Goal: Transaction & Acquisition: Obtain resource

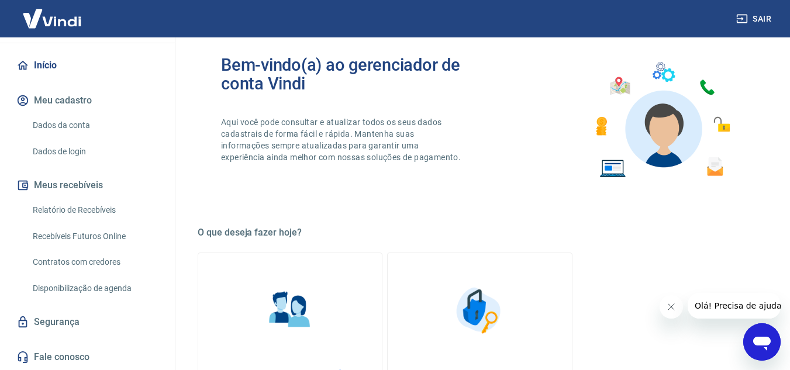
scroll to position [175, 0]
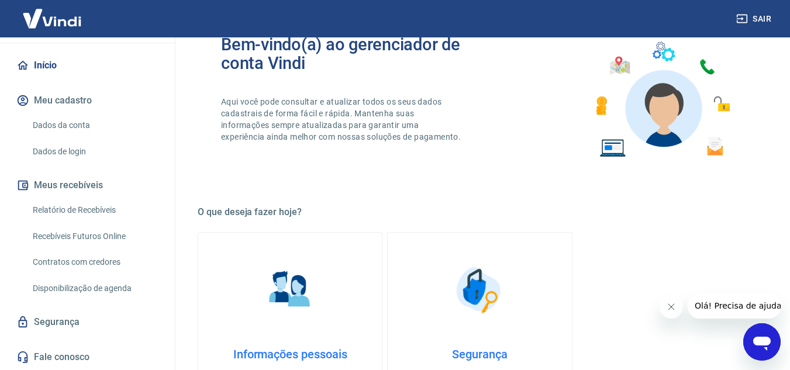
click at [94, 236] on link "Recebíveis Futuros Online" at bounding box center [94, 236] width 133 height 24
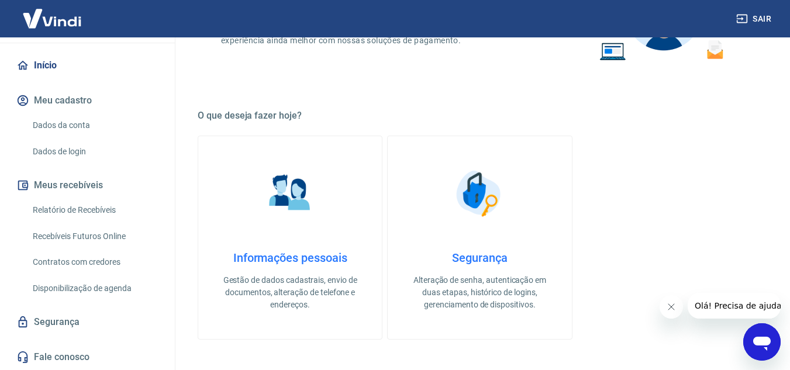
scroll to position [292, 0]
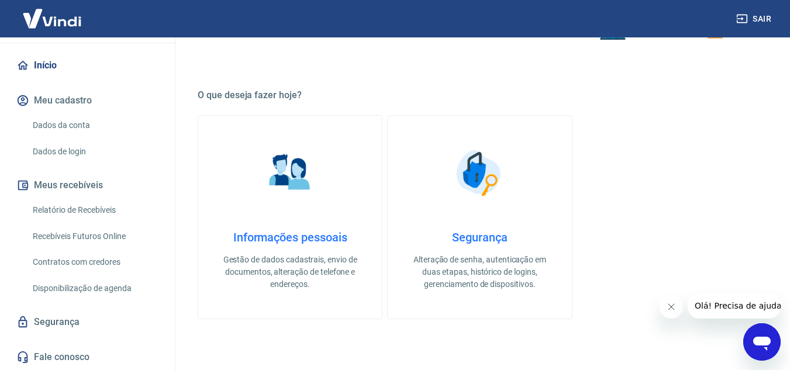
click at [95, 206] on link "Relatório de Recebíveis" at bounding box center [94, 210] width 133 height 24
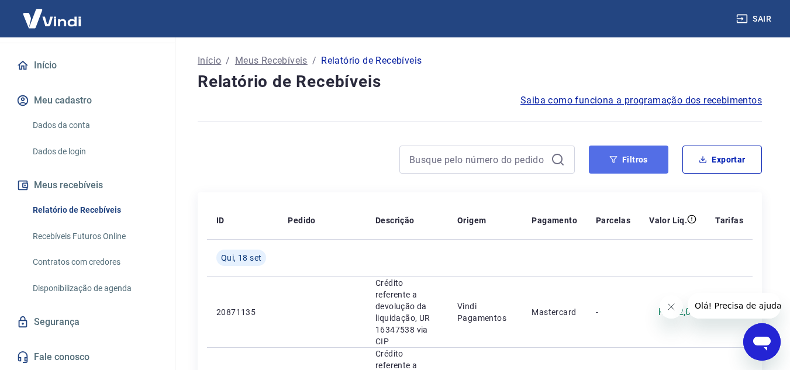
click at [603, 168] on button "Filtros" at bounding box center [628, 160] width 79 height 28
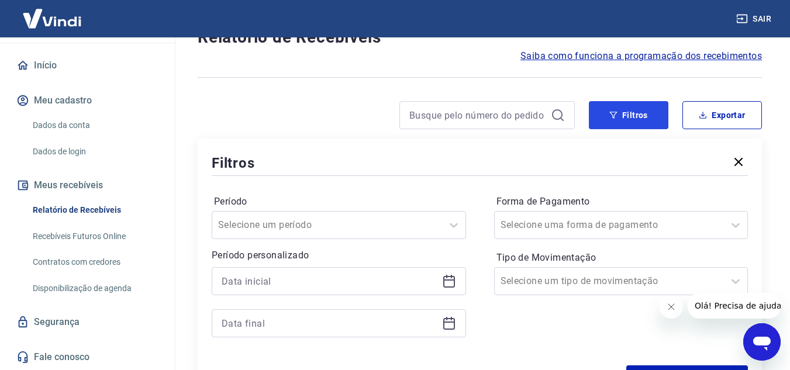
scroll to position [175, 0]
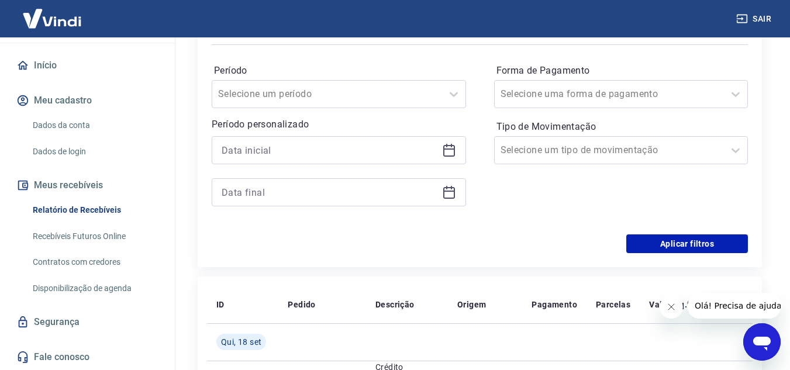
click at [314, 161] on div at bounding box center [339, 150] width 254 height 28
click at [314, 154] on input at bounding box center [330, 150] width 216 height 18
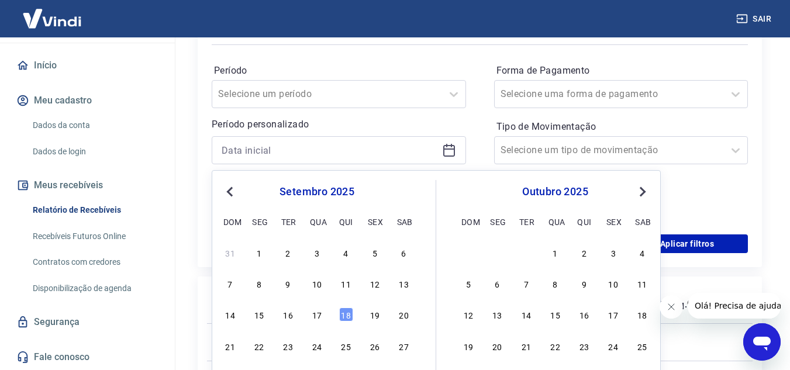
click at [236, 188] on button "Previous Month" at bounding box center [230, 192] width 14 height 14
click at [235, 187] on button "Previous Month" at bounding box center [230, 192] width 14 height 14
drag, startPoint x: 524, startPoint y: 282, endPoint x: 556, endPoint y: 253, distance: 43.9
click at [522, 281] on div "8" at bounding box center [526, 283] width 14 height 14
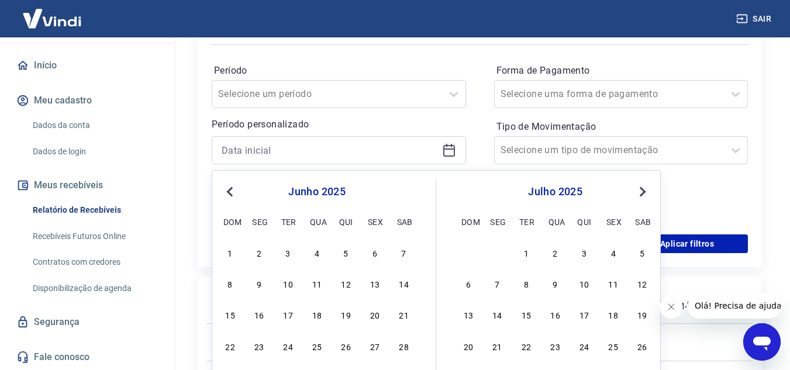
type input "08/07/2025"
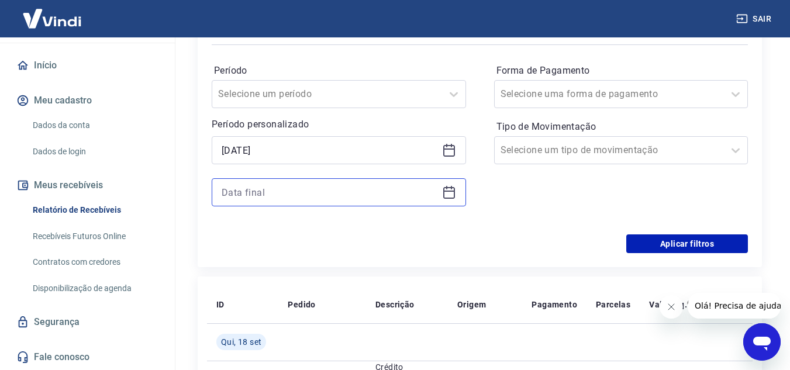
click at [280, 198] on input at bounding box center [330, 193] width 216 height 18
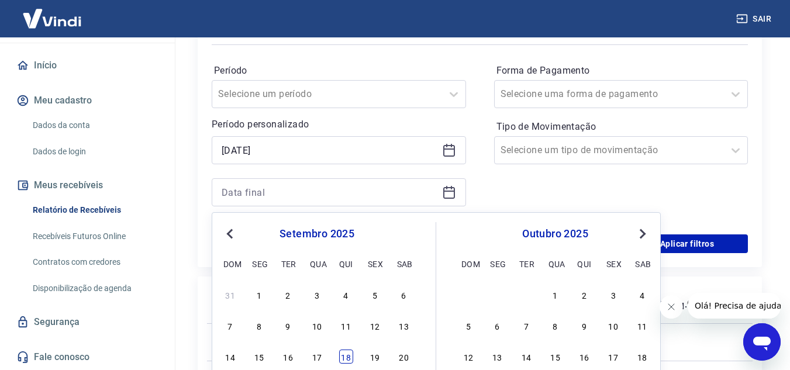
click at [349, 357] on div "18" at bounding box center [346, 356] width 14 height 14
type input "18/09/2025"
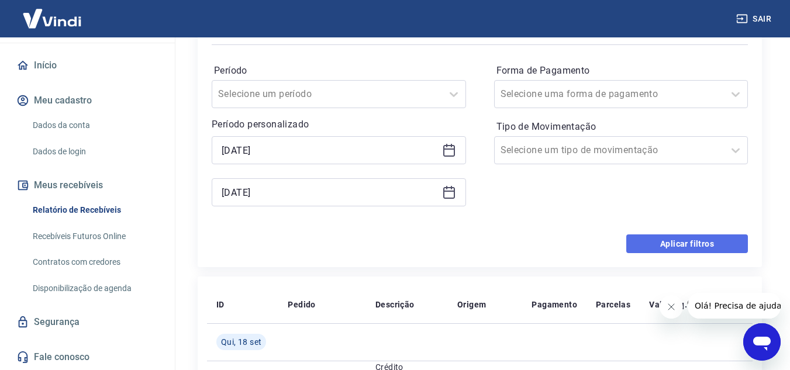
click at [712, 250] on button "Aplicar filtros" at bounding box center [687, 243] width 122 height 19
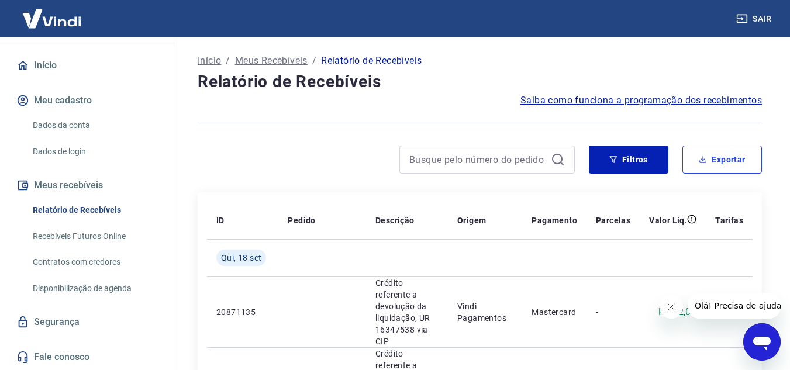
click at [739, 157] on button "Exportar" at bounding box center [721, 160] width 79 height 28
type input "08/07/2025"
type input "18/09/2025"
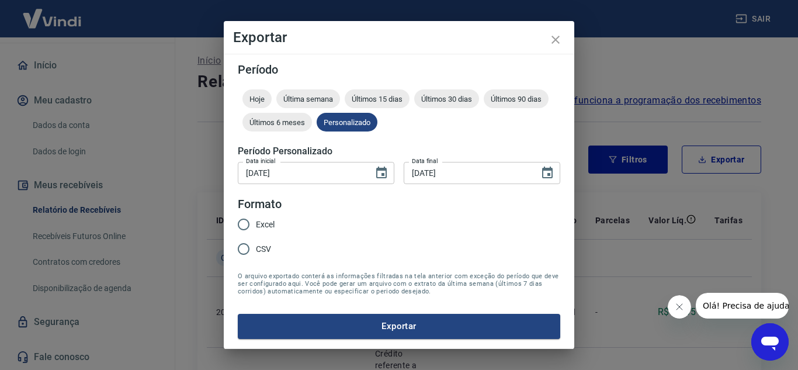
click at [241, 222] on input "Excel" at bounding box center [243, 224] width 25 height 25
radio input "true"
click at [362, 327] on button "Exportar" at bounding box center [399, 326] width 323 height 25
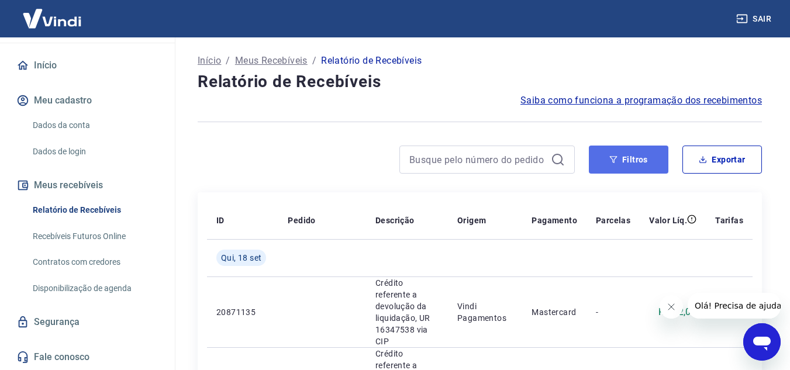
click at [655, 153] on button "Filtros" at bounding box center [628, 160] width 79 height 28
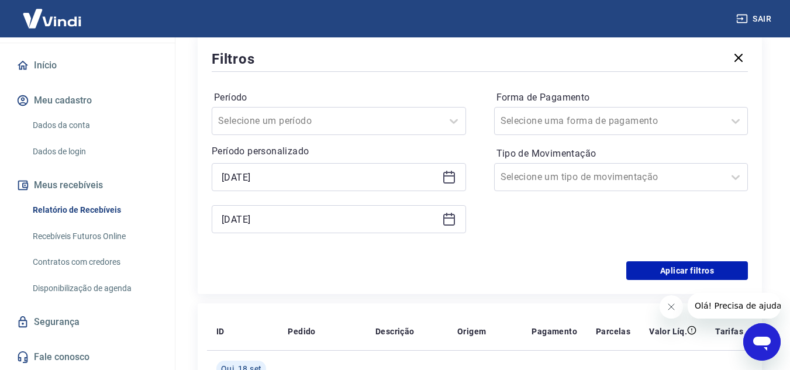
scroll to position [175, 0]
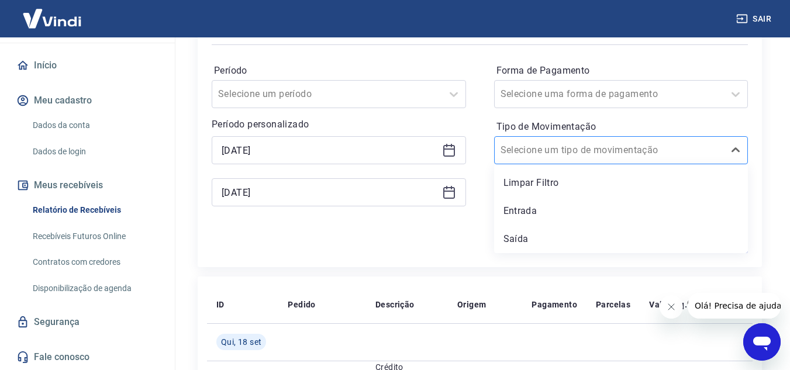
click at [556, 147] on input "Tipo de Movimentação" at bounding box center [559, 150] width 118 height 14
click at [486, 145] on div "Período Selecione um período Período personalizado 08/07/2025 18/09/2025 Forma …" at bounding box center [480, 140] width 536 height 187
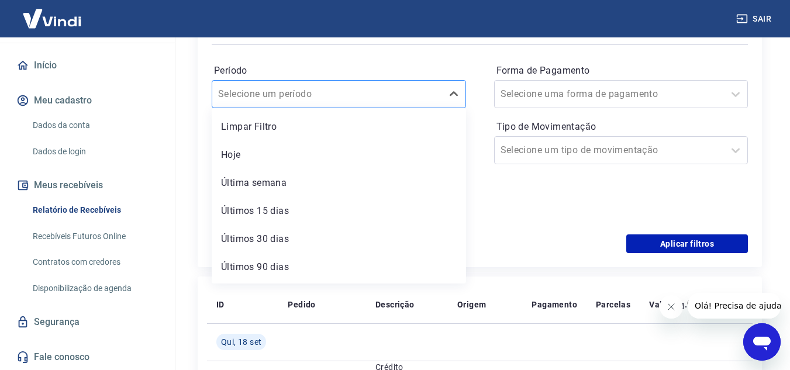
click at [403, 84] on div "Selecione um período" at bounding box center [327, 94] width 230 height 21
click at [413, 67] on label "Período" at bounding box center [339, 71] width 250 height 14
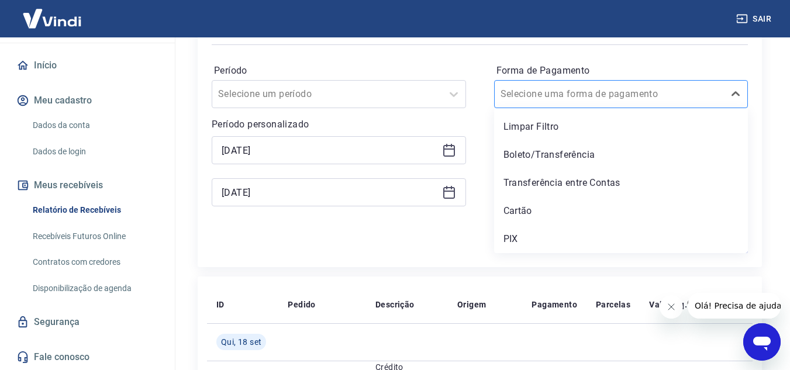
click at [565, 96] on input "Forma de Pagamento" at bounding box center [559, 94] width 118 height 14
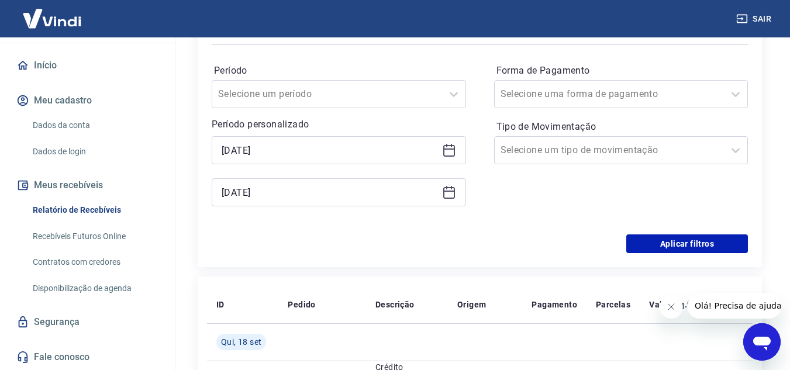
click at [477, 85] on div "Período Selecione um período Período personalizado 08/07/2025 18/09/2025 Forma …" at bounding box center [480, 140] width 536 height 187
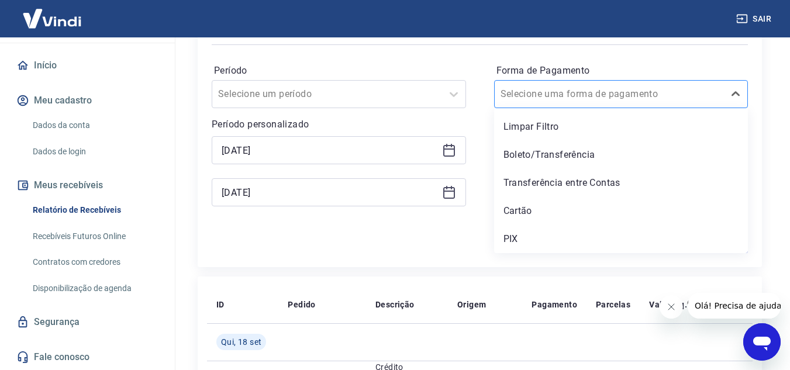
click at [535, 86] on div "Selecione uma forma de pagamento" at bounding box center [609, 94] width 230 height 21
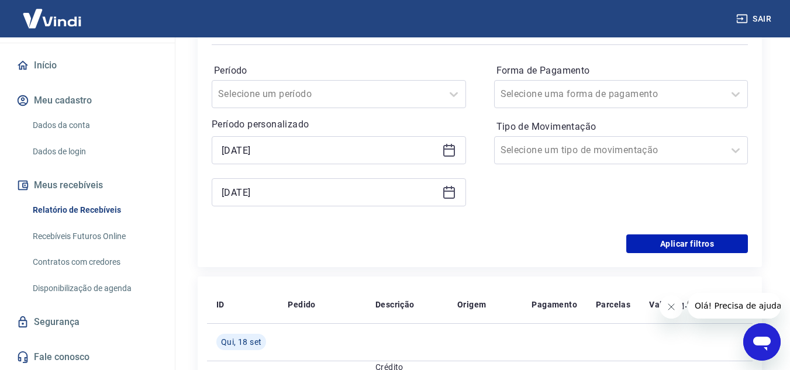
click at [477, 139] on div "Período Selecione um período Período personalizado 08/07/2025 18/09/2025 Forma …" at bounding box center [480, 140] width 536 height 187
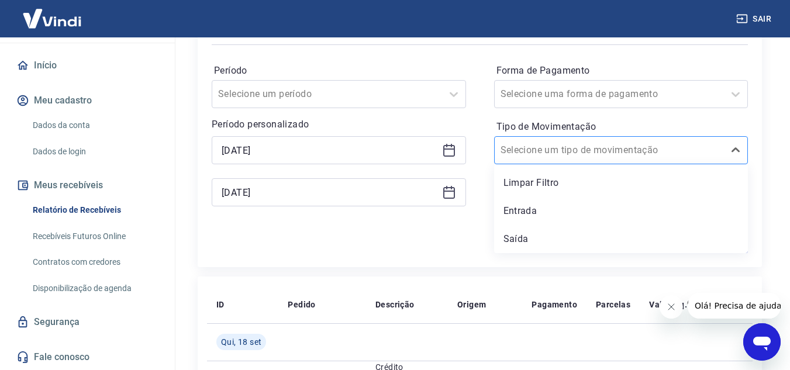
click at [531, 153] on input "Tipo de Movimentação" at bounding box center [559, 150] width 118 height 14
click at [537, 214] on div "Entrada" at bounding box center [621, 210] width 254 height 23
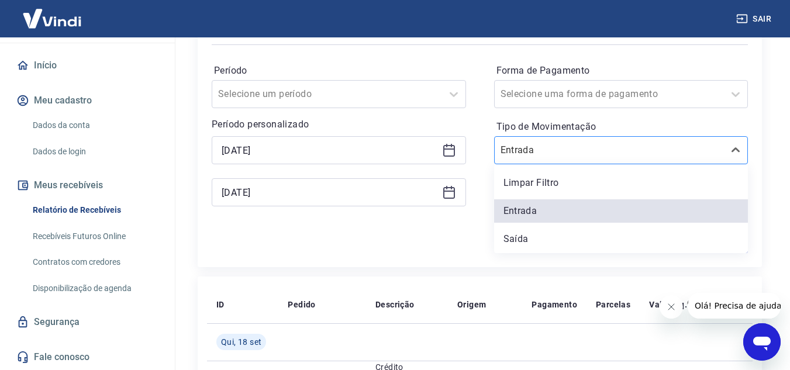
click at [551, 157] on input "Tipo de Movimentação" at bounding box center [559, 150] width 118 height 14
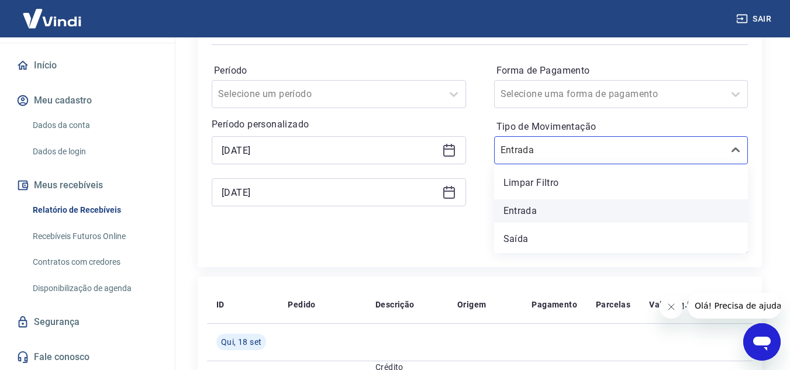
click at [528, 212] on div "Entrada" at bounding box center [621, 210] width 254 height 23
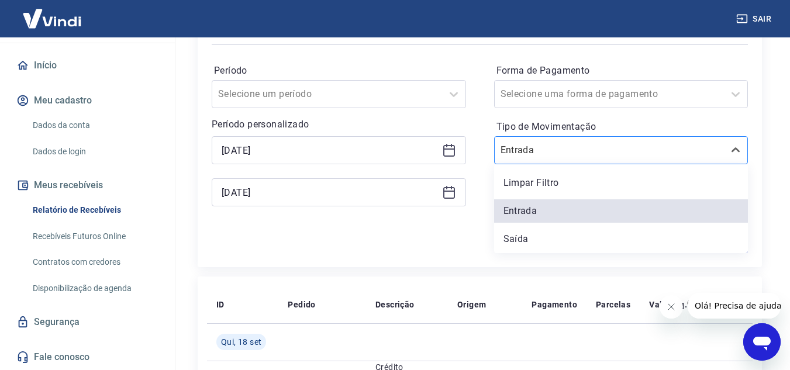
click at [560, 155] on input "Tipo de Movimentação" at bounding box center [559, 150] width 118 height 14
click at [534, 239] on div "Saída" at bounding box center [621, 238] width 254 height 23
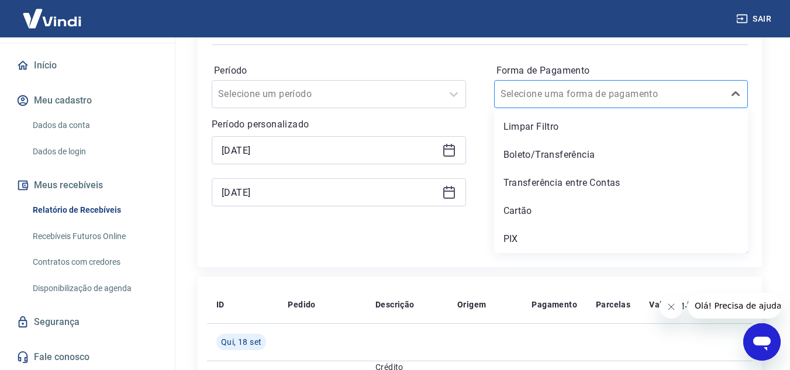
click at [555, 80] on div "Selecione uma forma de pagamento" at bounding box center [621, 94] width 254 height 28
click at [463, 242] on div "Aplicar filtros" at bounding box center [480, 243] width 536 height 19
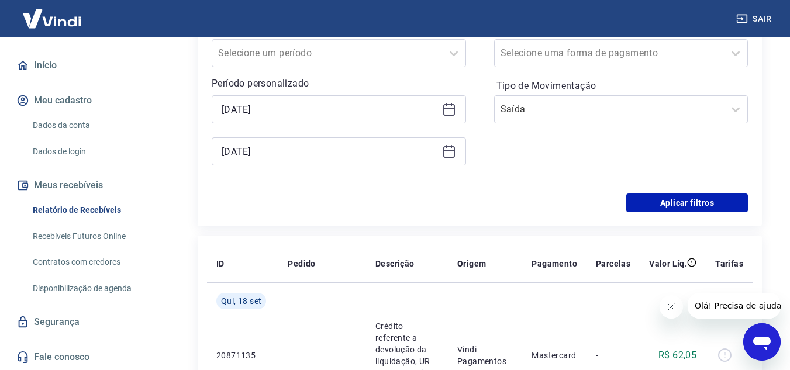
scroll to position [351, 0]
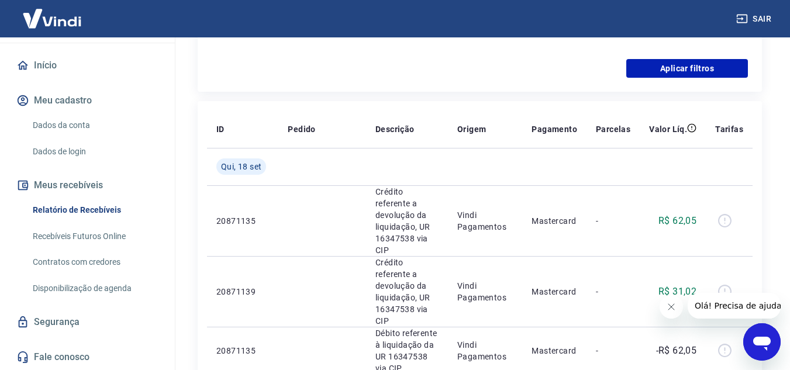
drag, startPoint x: 87, startPoint y: 205, endPoint x: 86, endPoint y: 231, distance: 26.3
click at [87, 205] on link "Relatório de Recebíveis" at bounding box center [94, 210] width 133 height 24
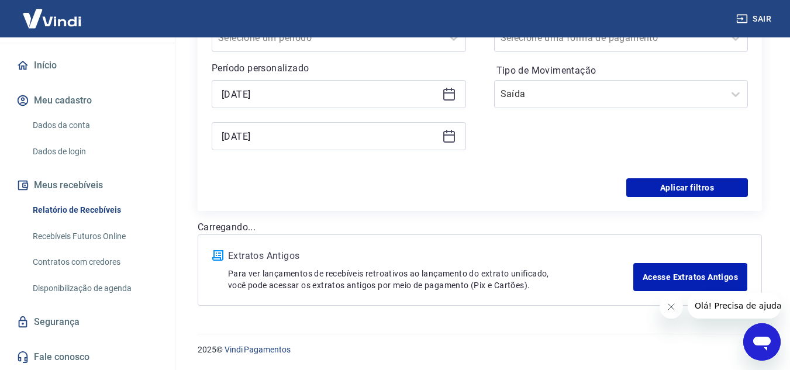
scroll to position [231, 0]
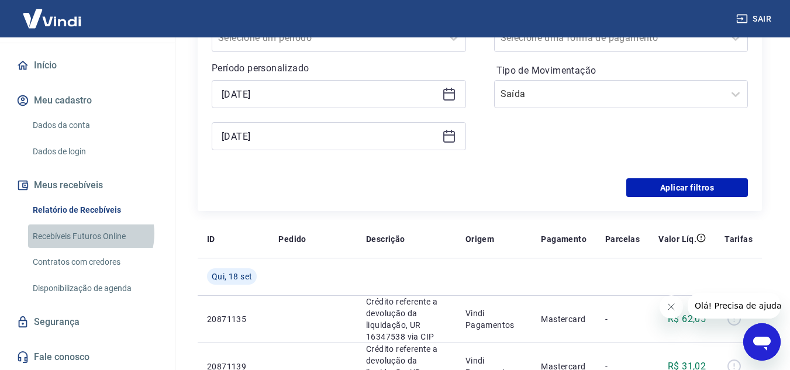
click at [86, 233] on link "Recebíveis Futuros Online" at bounding box center [94, 236] width 133 height 24
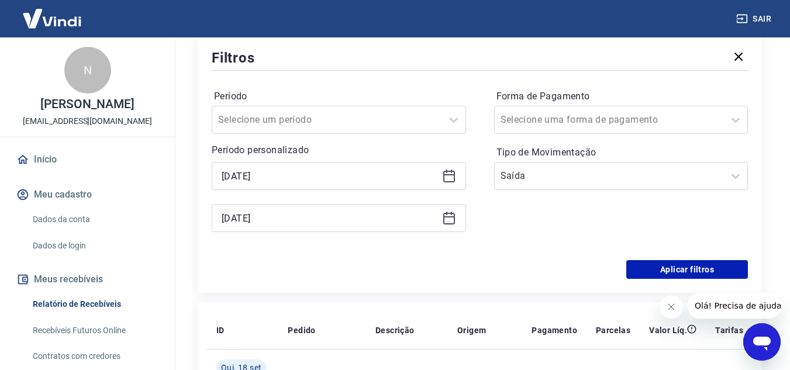
scroll to position [175, 0]
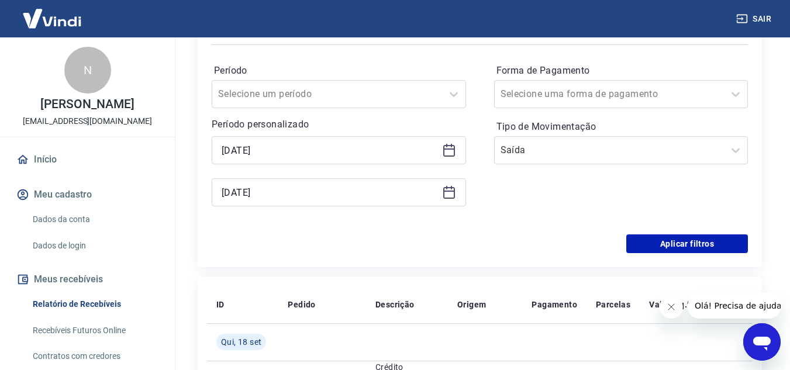
click at [96, 326] on link "Recebíveis Futuros Online" at bounding box center [94, 331] width 133 height 24
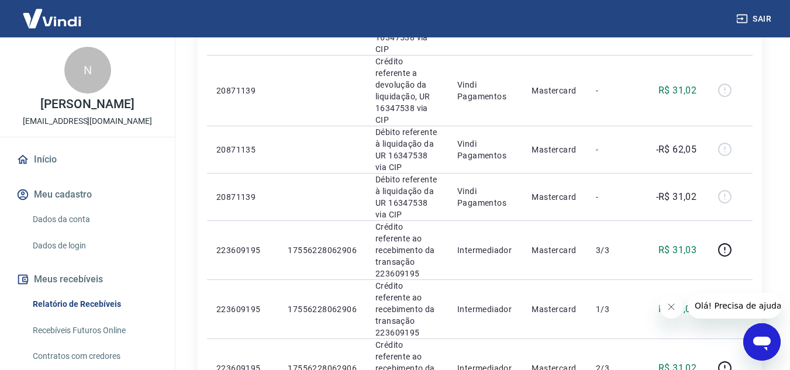
click at [50, 160] on link "Início" at bounding box center [87, 160] width 147 height 26
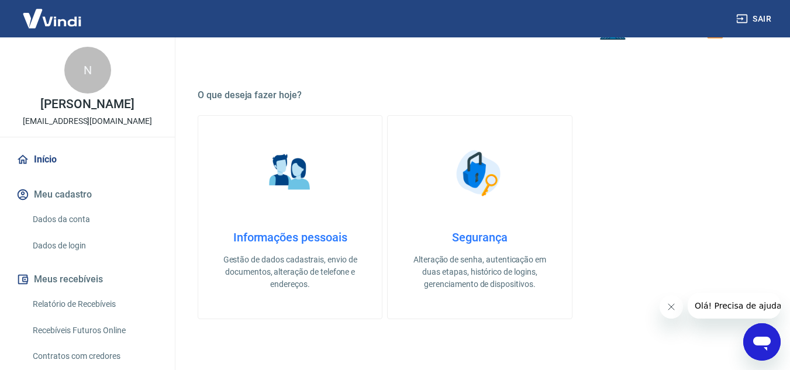
click at [321, 176] on link "Informações pessoais Gestão de dados cadastrais, envio de documentos, alteração…" at bounding box center [290, 217] width 185 height 204
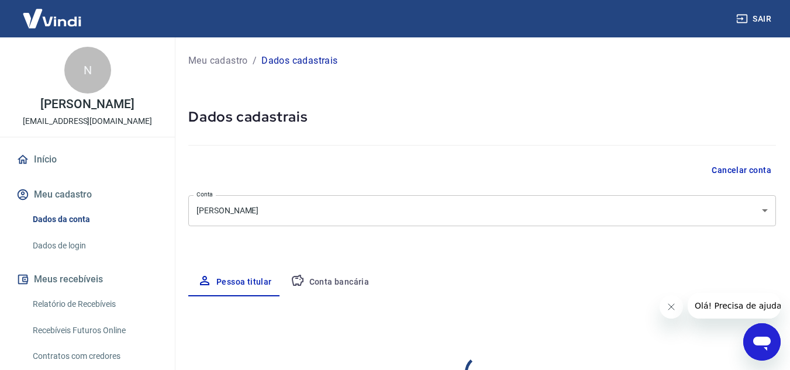
select select "MG"
